Goal: Check status

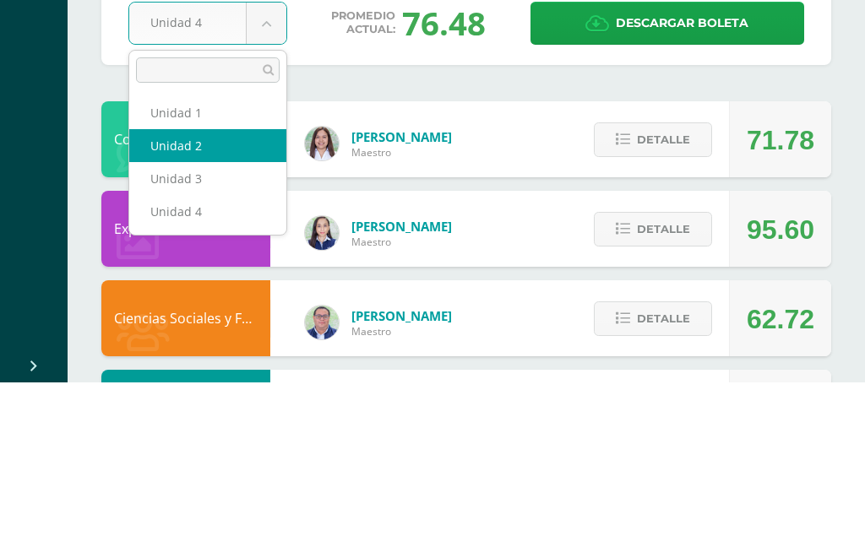
select select "Unidad 2"
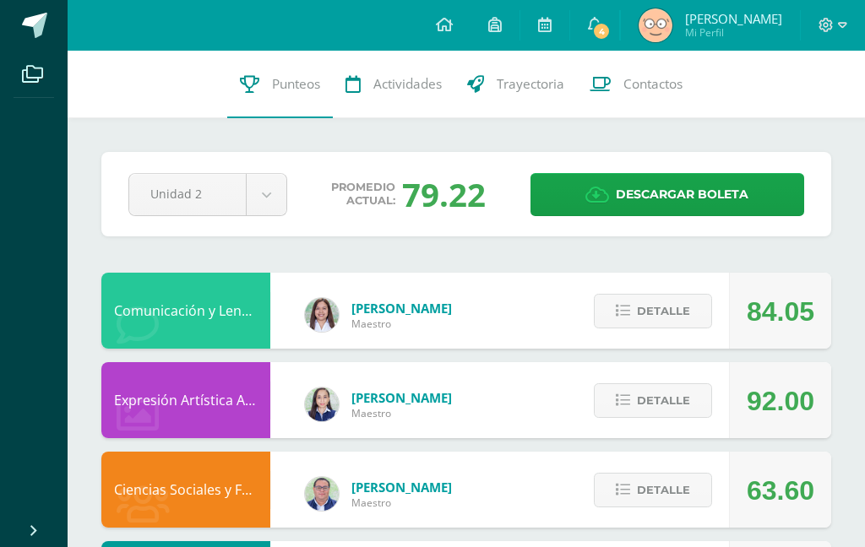
scroll to position [68, 0]
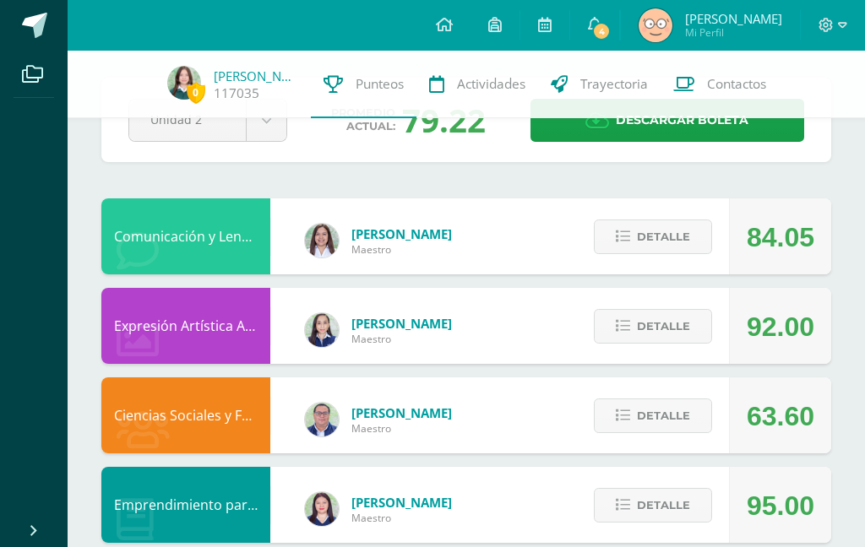
click at [266, 156] on div "Pendiente Unidad 2 Unidad 1 Unidad 2 Unidad 3 Unidad 4 Promedio actual: 79.22 D…" at bounding box center [466, 120] width 730 height 84
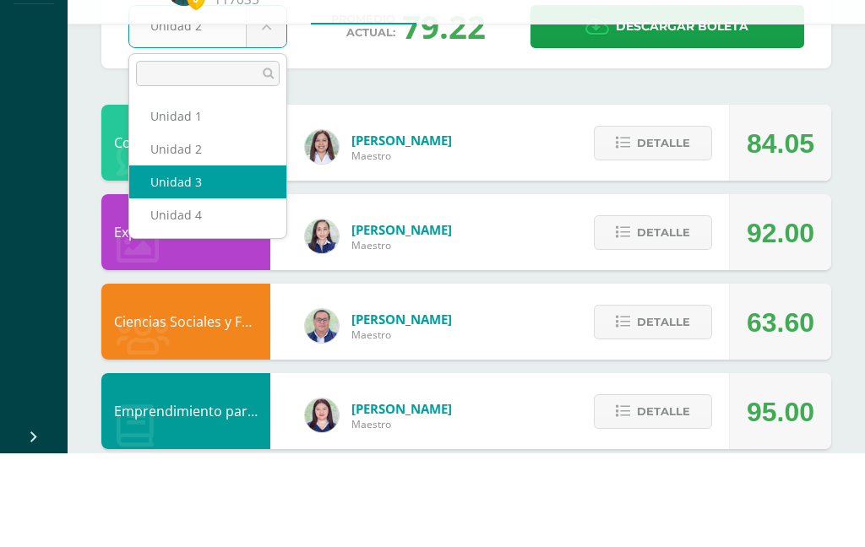
select select "Unidad 3"
